Goal: Task Accomplishment & Management: Complete application form

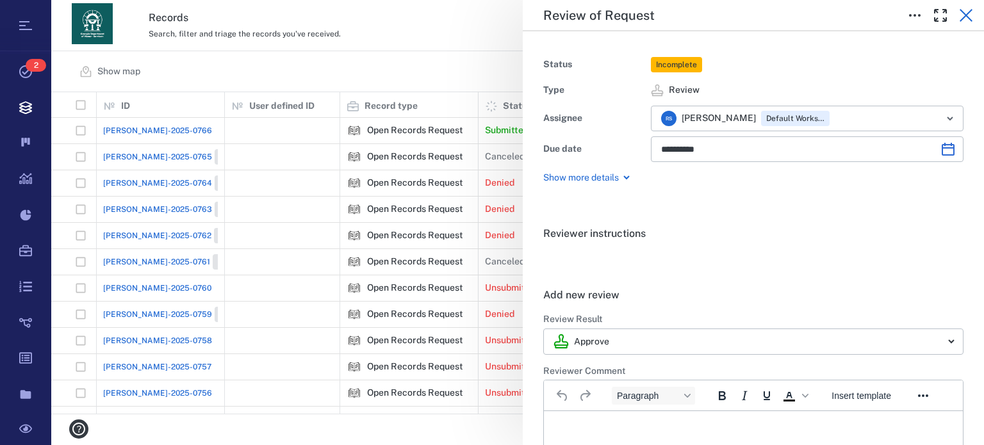
click at [969, 15] on icon "button" at bounding box center [966, 15] width 15 height 15
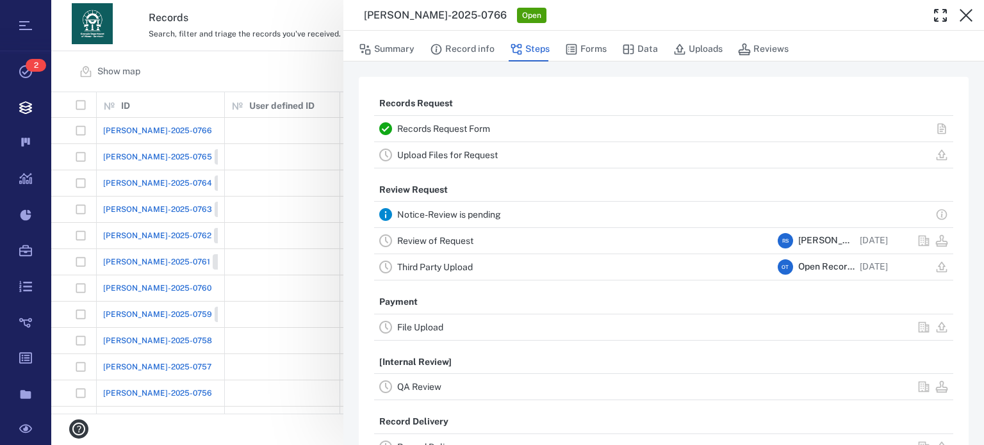
click at [459, 154] on link "Upload Files for Request" at bounding box center [447, 155] width 101 height 10
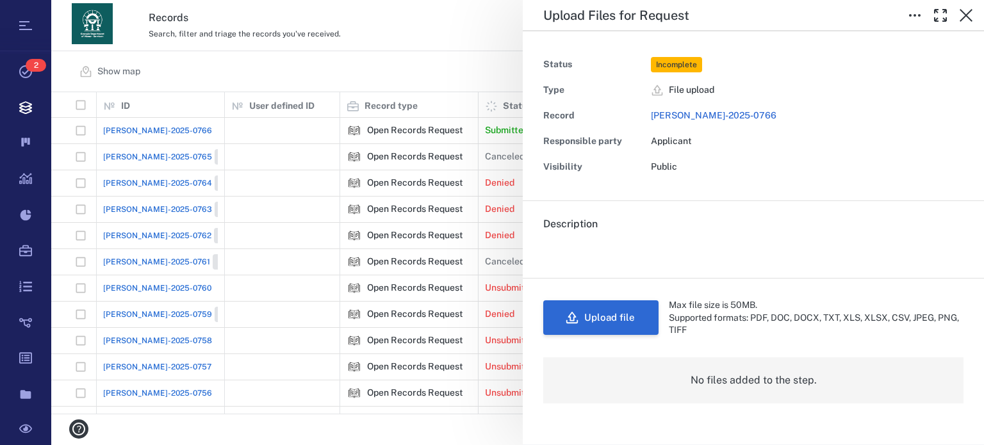
click at [597, 318] on button "Upload file" at bounding box center [600, 318] width 115 height 35
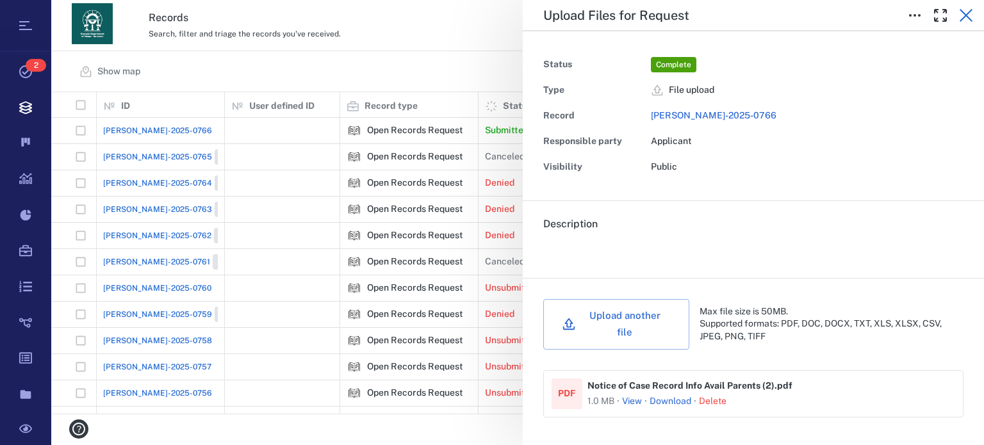
click at [962, 12] on icon "button" at bounding box center [966, 15] width 13 height 13
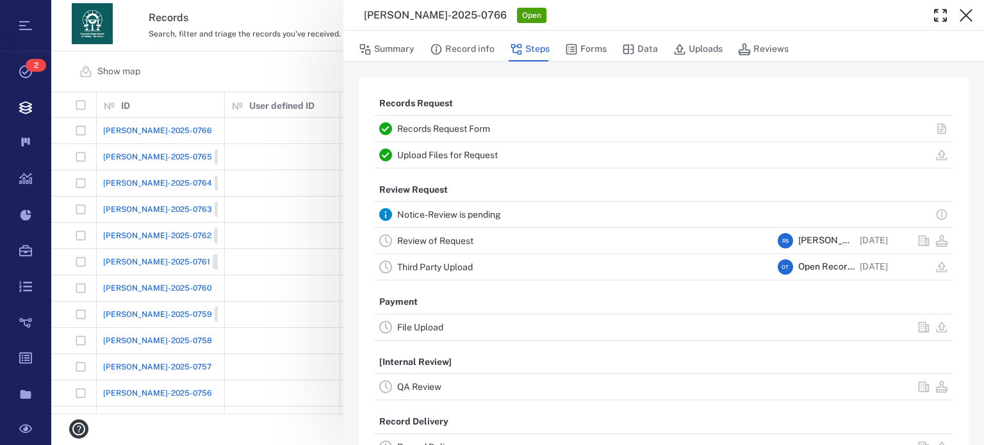
click at [452, 240] on link "Review of Request" at bounding box center [435, 241] width 76 height 10
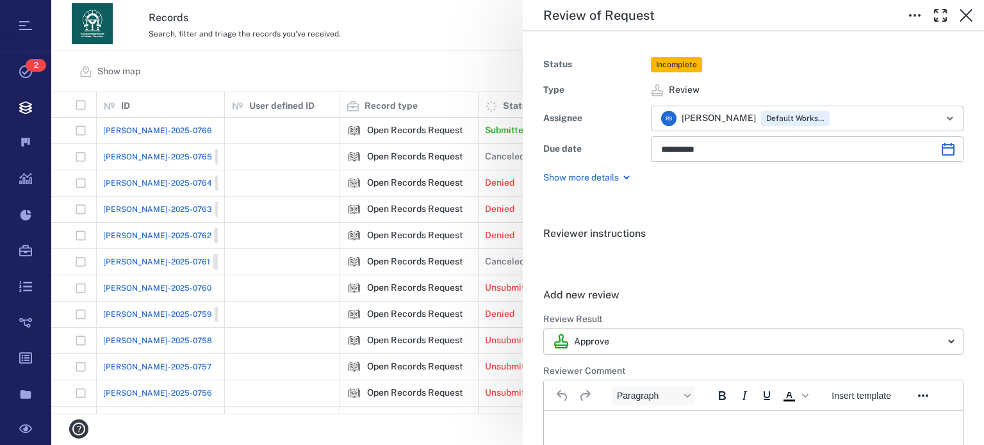
click at [942, 340] on body "Tasks 2 Records Boards Dashboard Reports Record types Guide steps Rules Form bu…" at bounding box center [492, 222] width 984 height 445
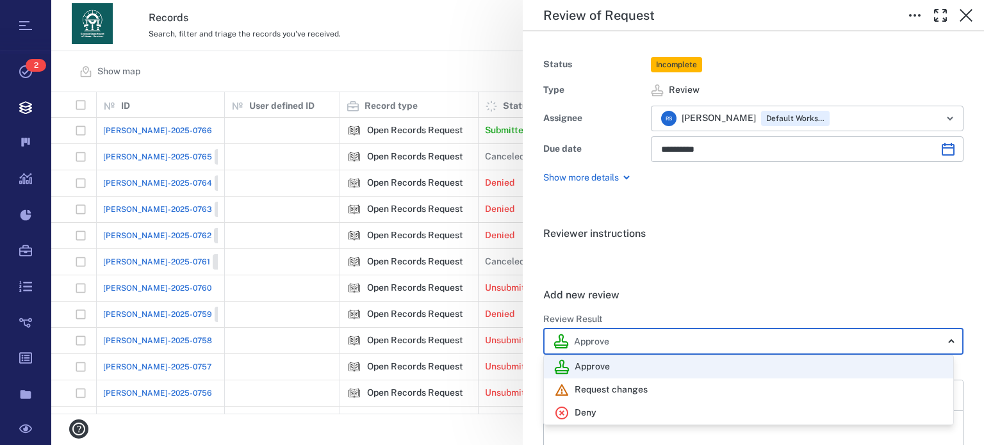
click at [652, 410] on div "Deny" at bounding box center [748, 413] width 389 height 15
type input "******"
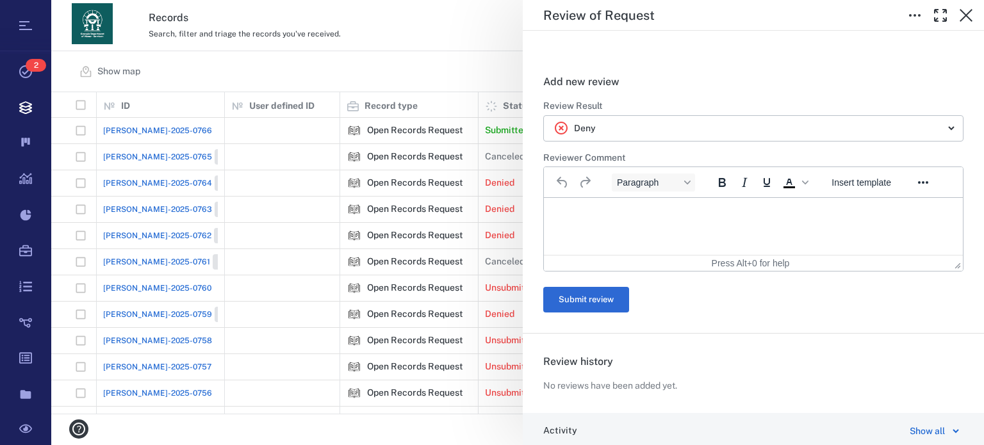
scroll to position [256, 0]
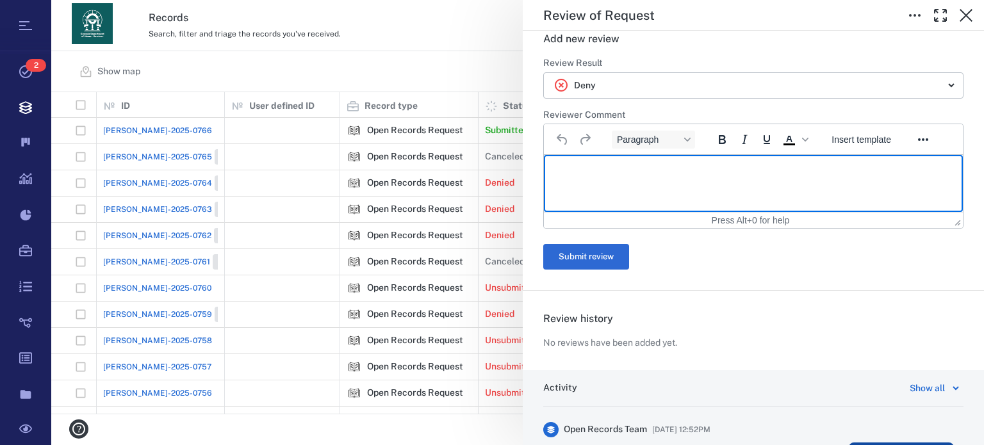
click at [736, 186] on html at bounding box center [753, 171] width 419 height 32
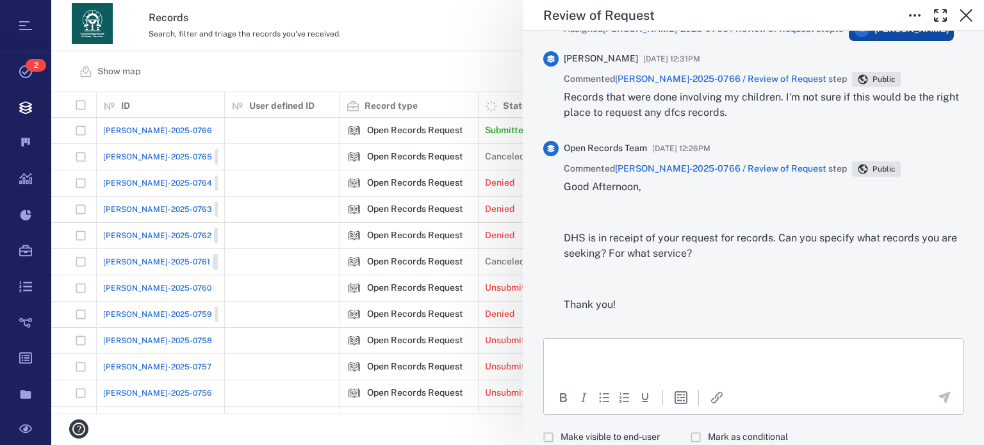
scroll to position [1006, 0]
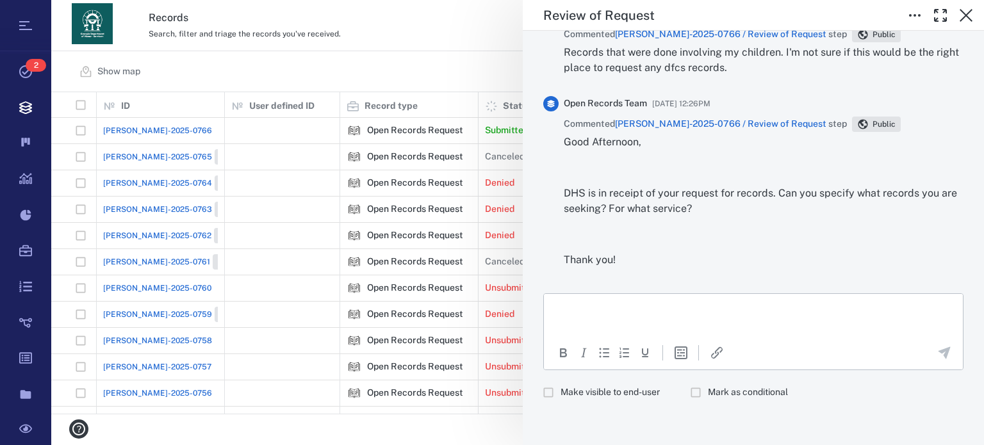
click at [860, 315] on html at bounding box center [753, 310] width 419 height 32
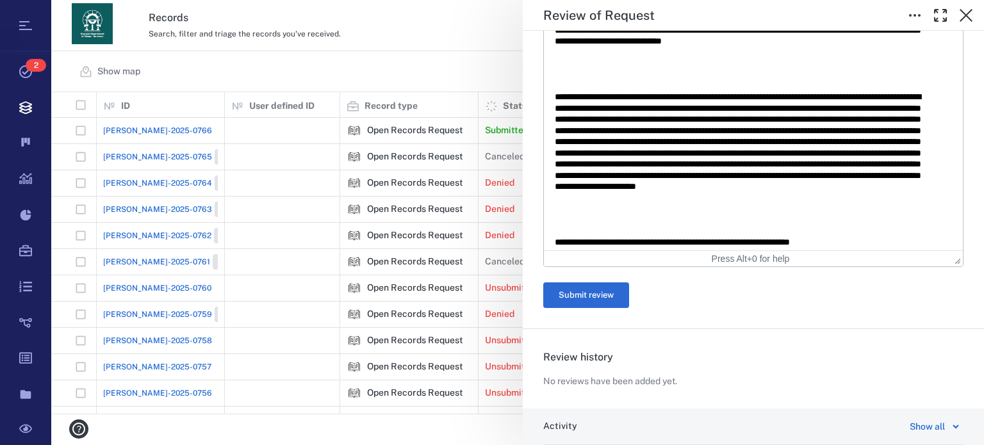
scroll to position [495, 0]
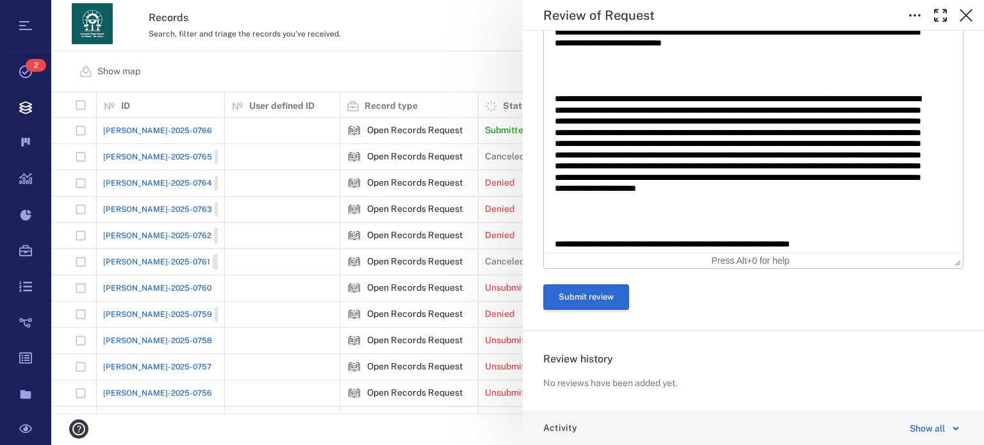
click at [609, 301] on button "Submit review" at bounding box center [586, 298] width 86 height 26
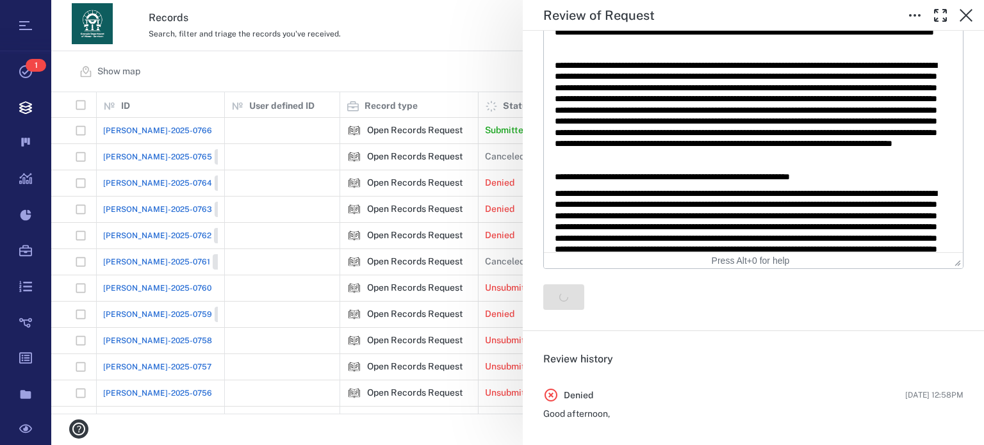
scroll to position [0, 0]
